Goal: Information Seeking & Learning: Learn about a topic

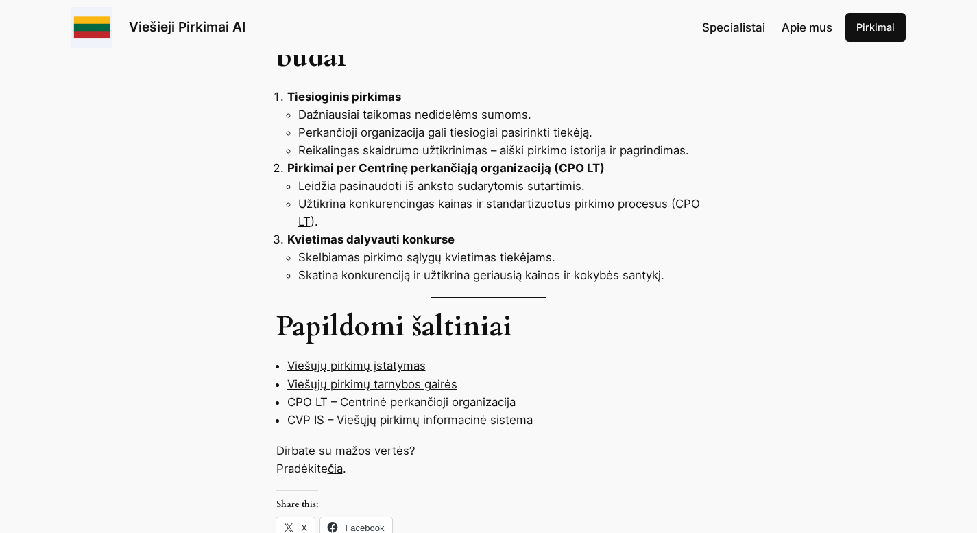
scroll to position [1029, 0]
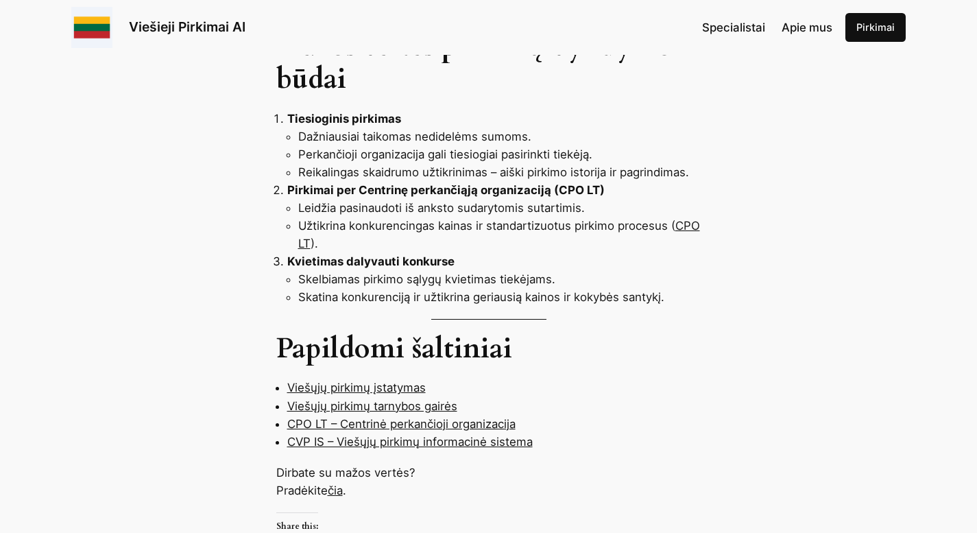
click at [392, 381] on link "Viešųjų pirkimų įstatymas" at bounding box center [356, 388] width 139 height 14
click at [376, 381] on link "Viešųjų pirkimų įstatymas" at bounding box center [356, 388] width 139 height 14
click at [366, 399] on link "Viešųjų pirkimų tarnybos gairės" at bounding box center [372, 406] width 170 height 14
drag, startPoint x: 366, startPoint y: 386, endPoint x: 365, endPoint y: 406, distance: 19.9
click at [367, 417] on link "CPO LT – Centrinė perkančioji organizacija" at bounding box center [401, 424] width 228 height 14
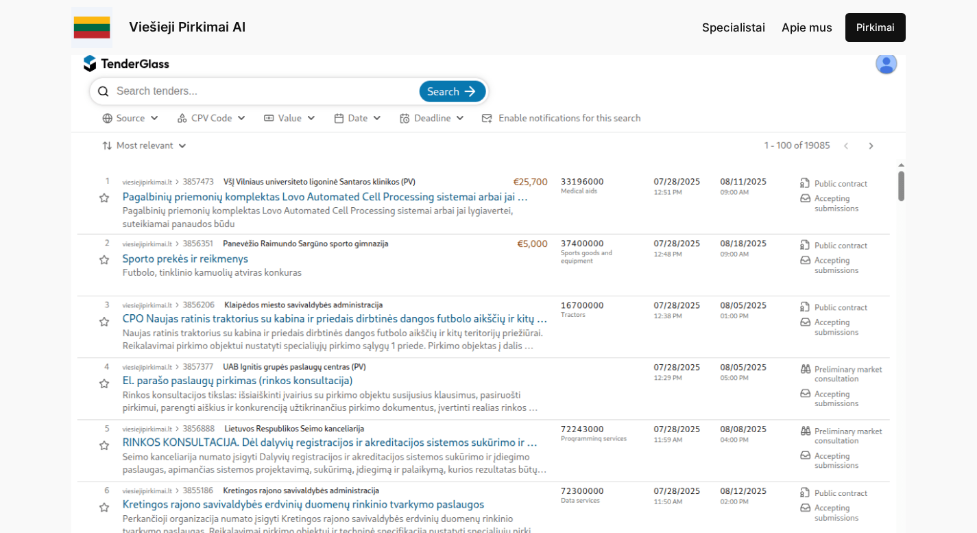
scroll to position [206, 0]
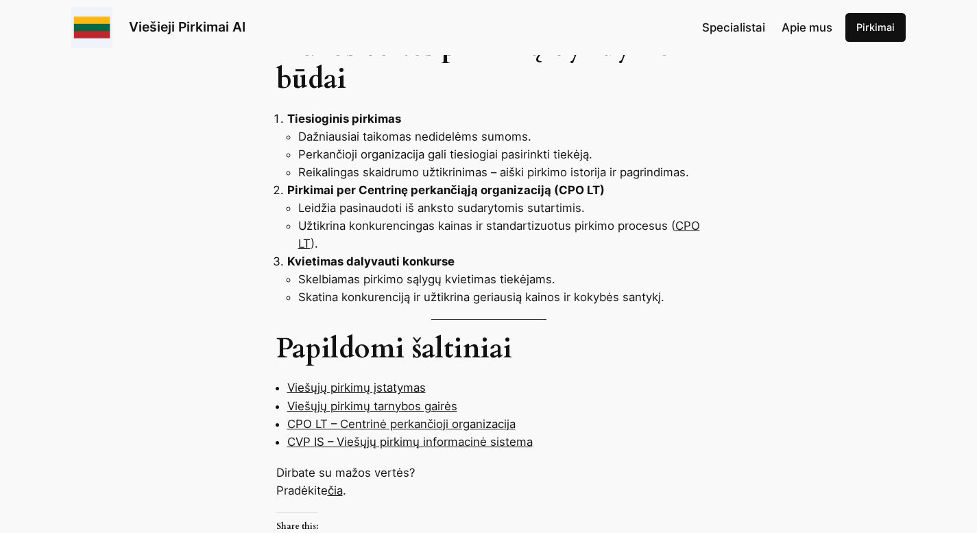
scroll to position [960, 0]
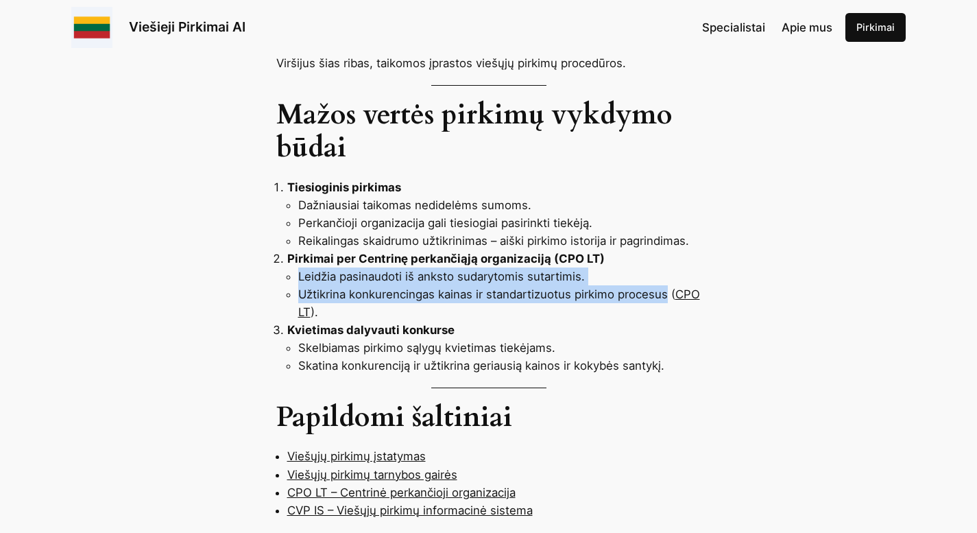
drag, startPoint x: 669, startPoint y: 265, endPoint x: 298, endPoint y: 245, distance: 370.9
click at [298, 267] on ul "Leidžia pasinaudoti iš anksto sudarytomis sutartimis. Užtikrina konkurencingas …" at bounding box center [494, 293] width 414 height 53
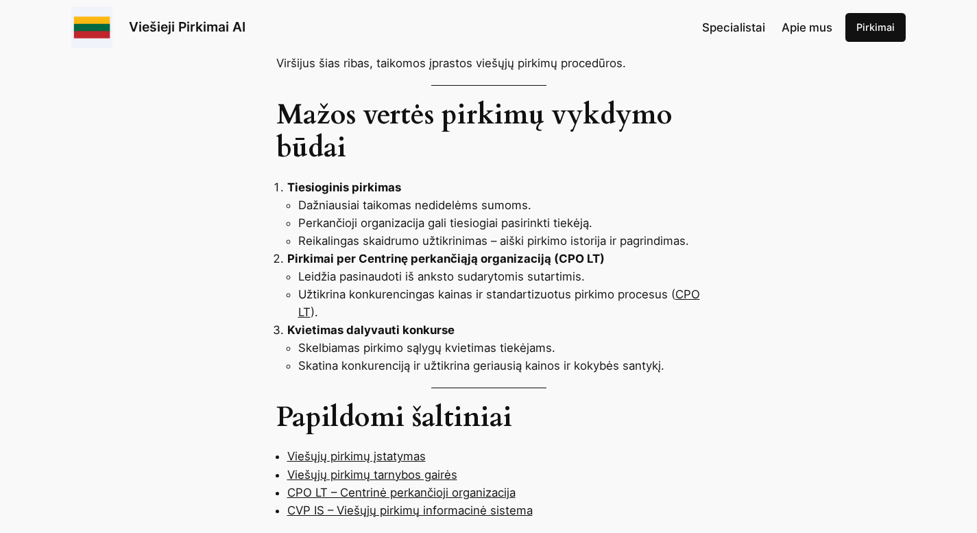
click at [551, 339] on li "Skelbiamas pirkimo sąlygų kvietimas tiekėjams." at bounding box center [499, 348] width 403 height 18
